Goal: Use online tool/utility

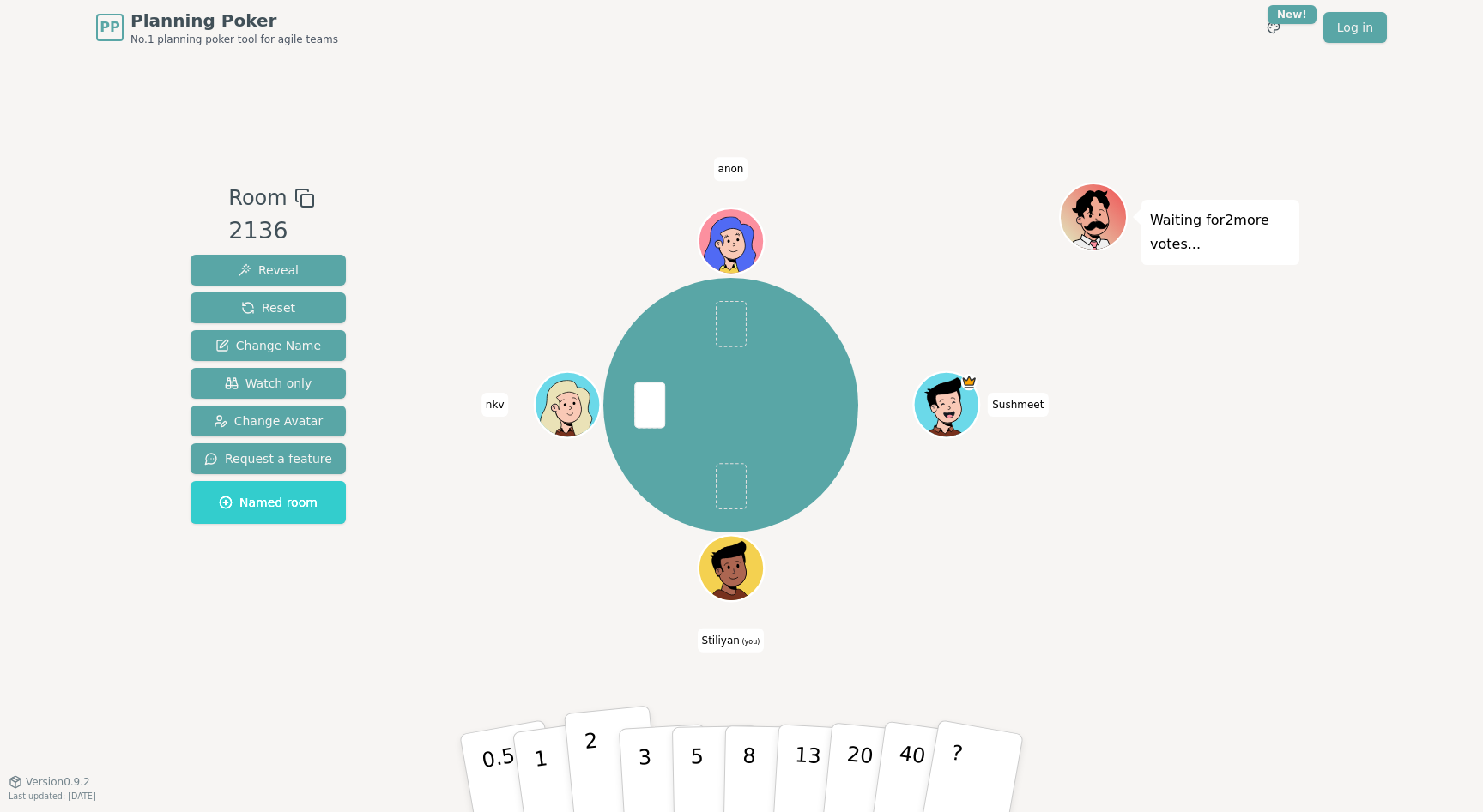
click at [602, 776] on button "2" at bounding box center [613, 774] width 98 height 137
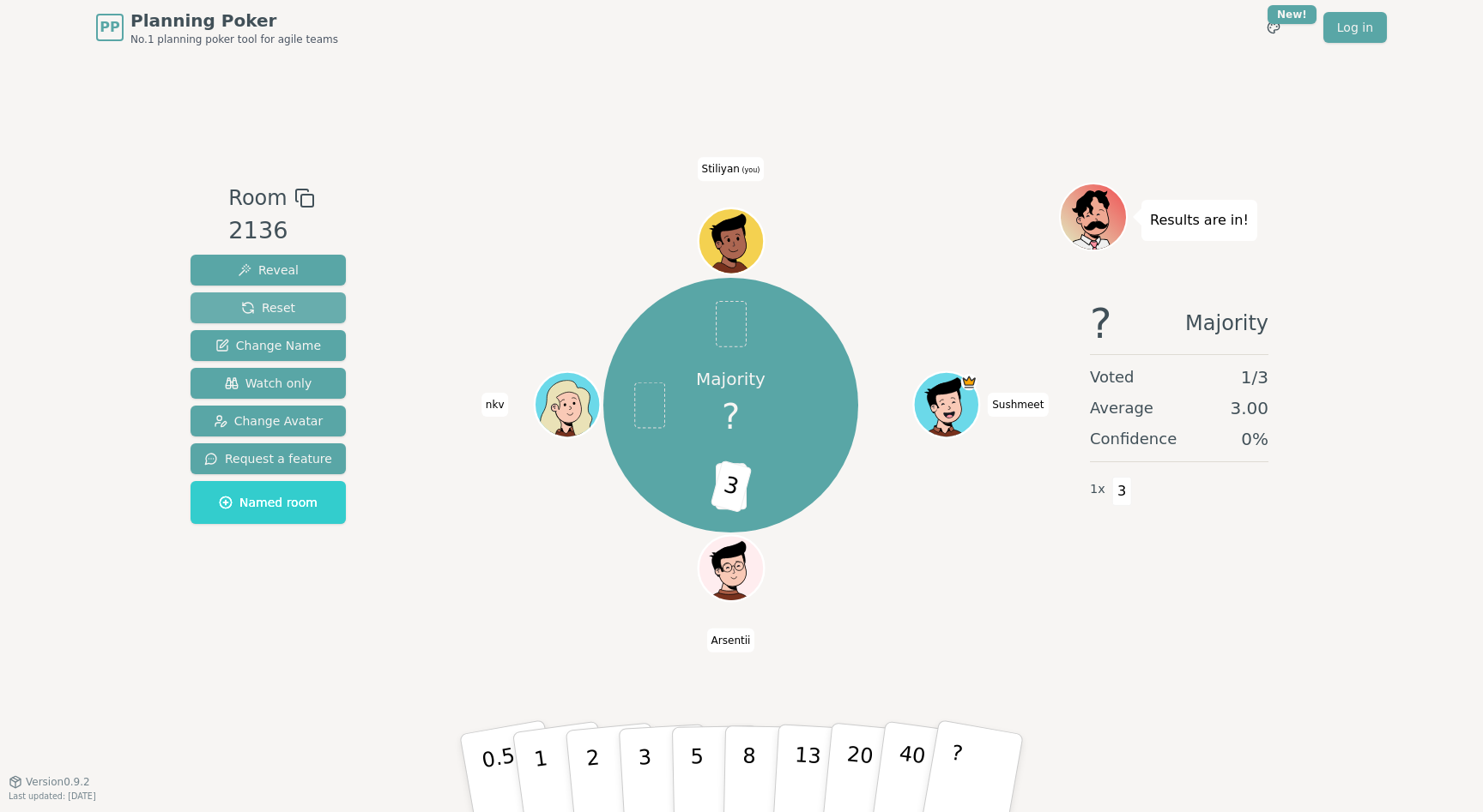
click at [288, 310] on span "Reset" at bounding box center [268, 308] width 54 height 17
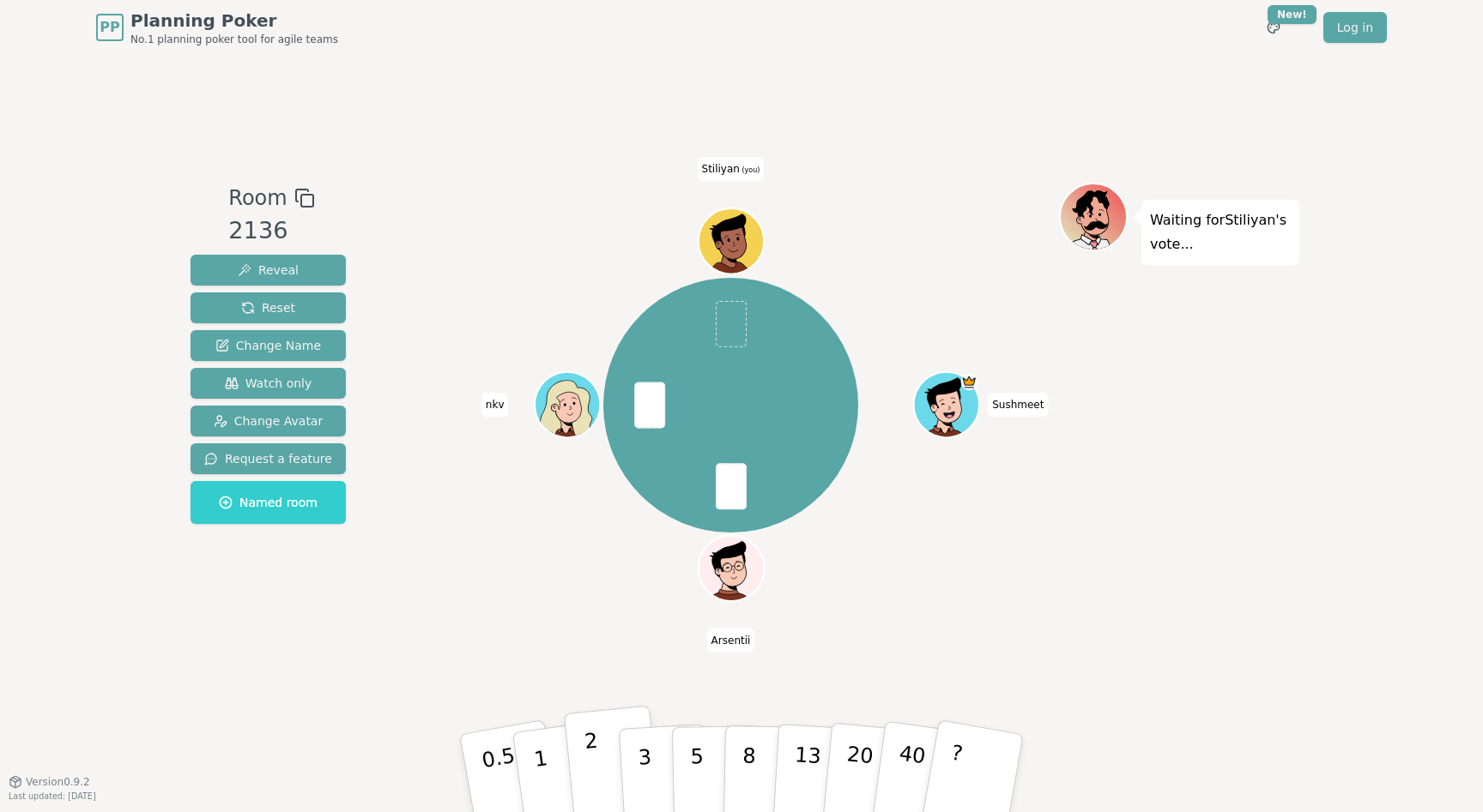
click at [600, 760] on button "2" at bounding box center [613, 774] width 98 height 137
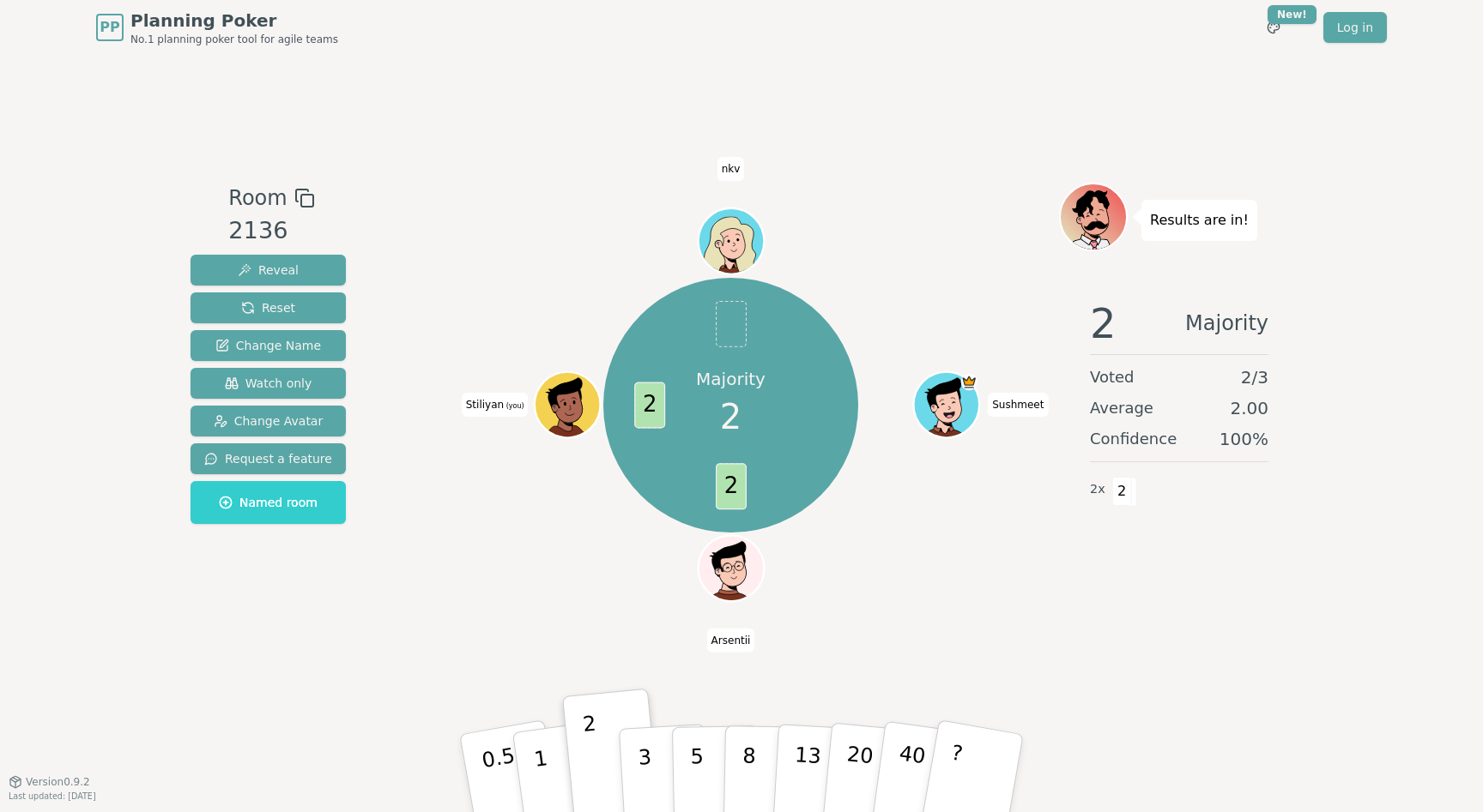
click at [827, 513] on div "Majority 2 2 2 Sushmeet [PERSON_NAME] (you) nkv" at bounding box center [731, 405] width 255 height 255
click at [266, 301] on span "Reset" at bounding box center [268, 308] width 54 height 17
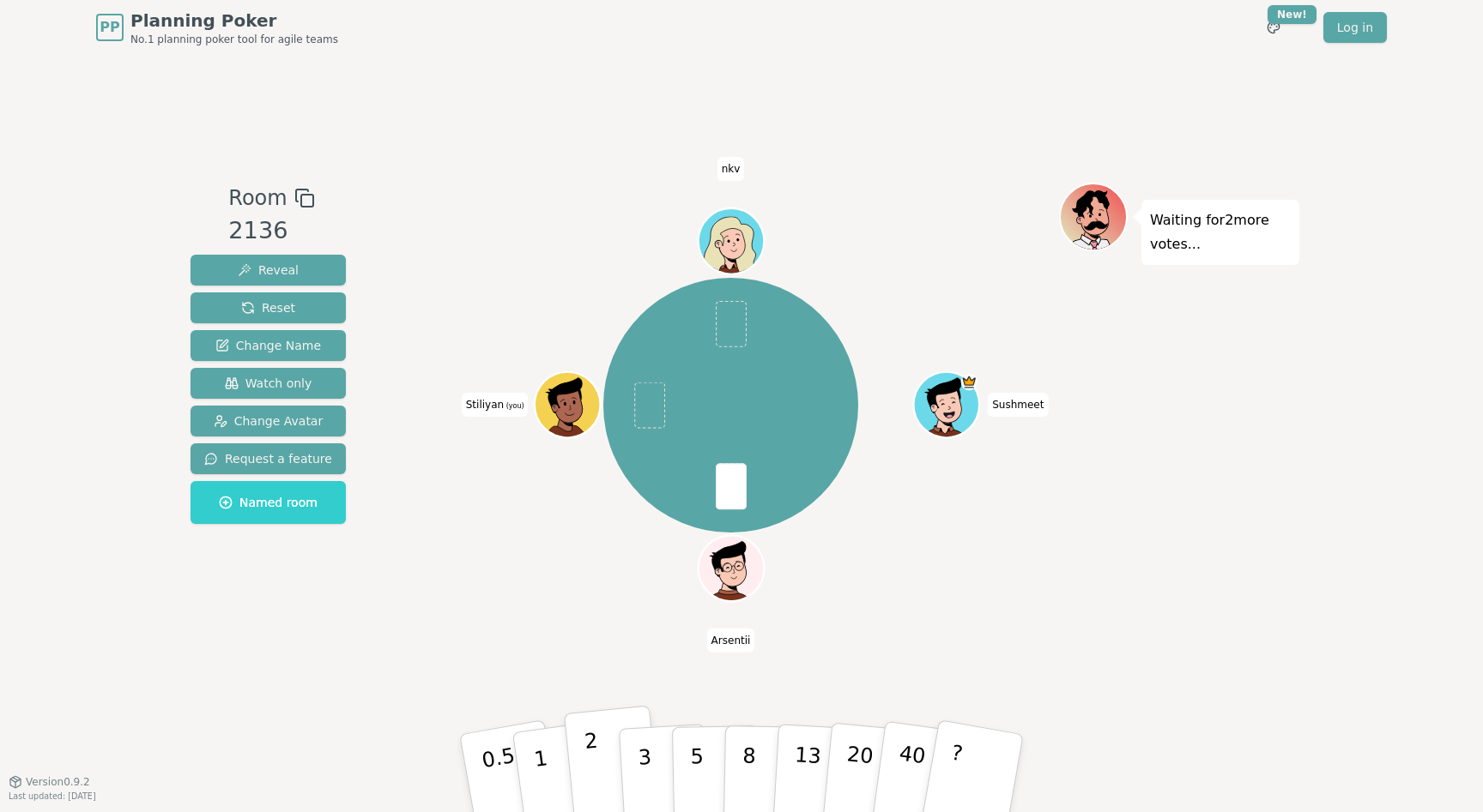
click at [605, 753] on button "2" at bounding box center [613, 774] width 98 height 137
